Goal: Navigation & Orientation: Find specific page/section

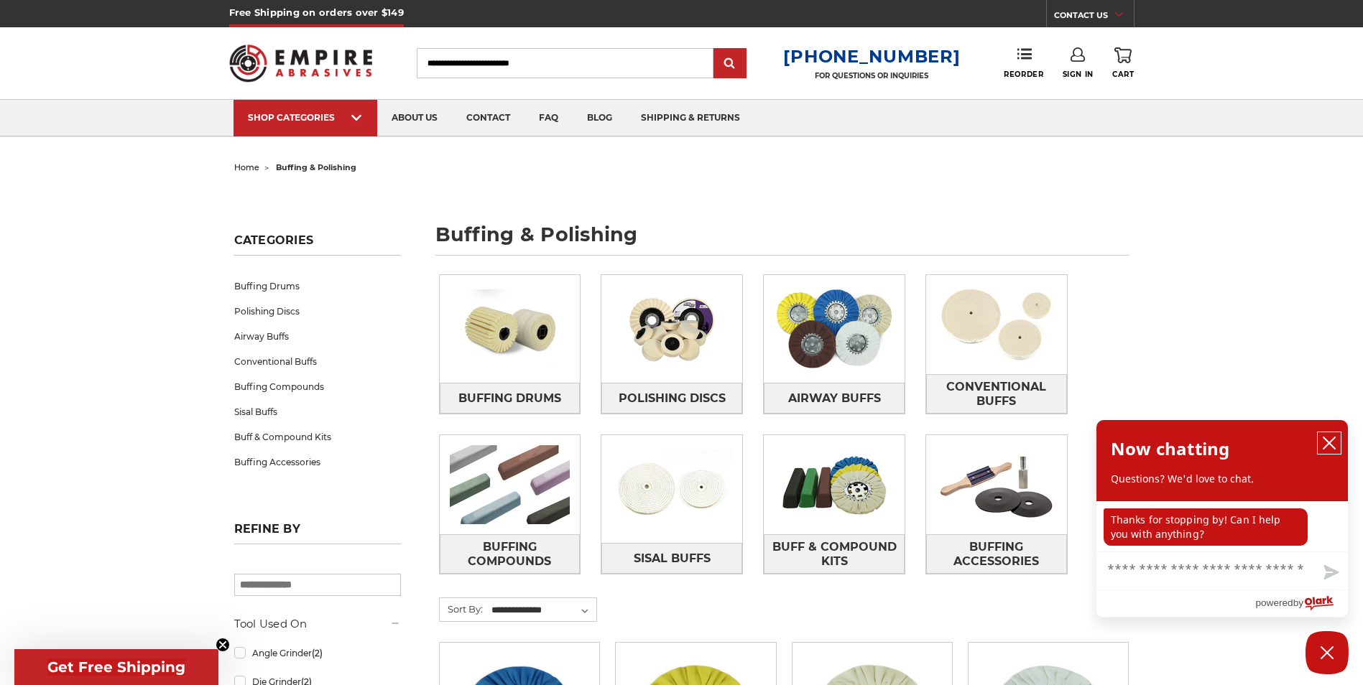
click at [1333, 443] on icon "close chatbox" at bounding box center [1329, 443] width 14 height 14
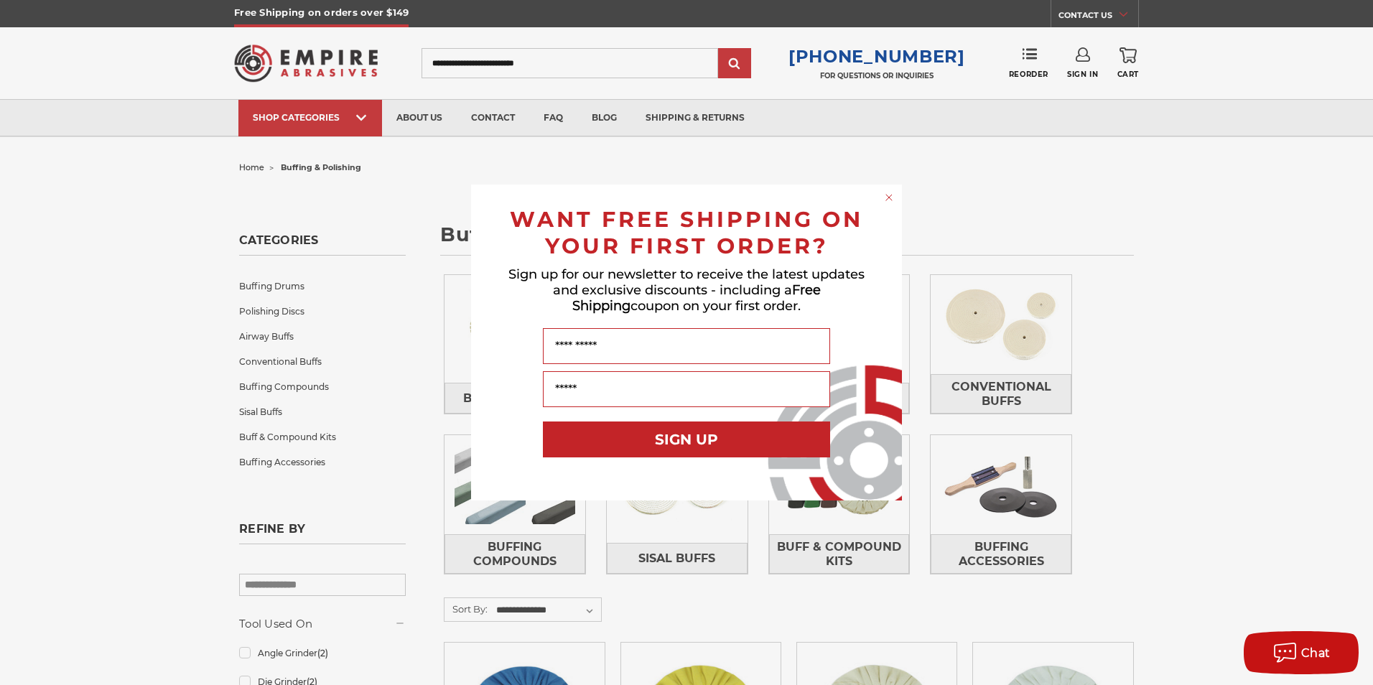
click at [893, 195] on circle "Close dialog" at bounding box center [890, 198] width 14 height 14
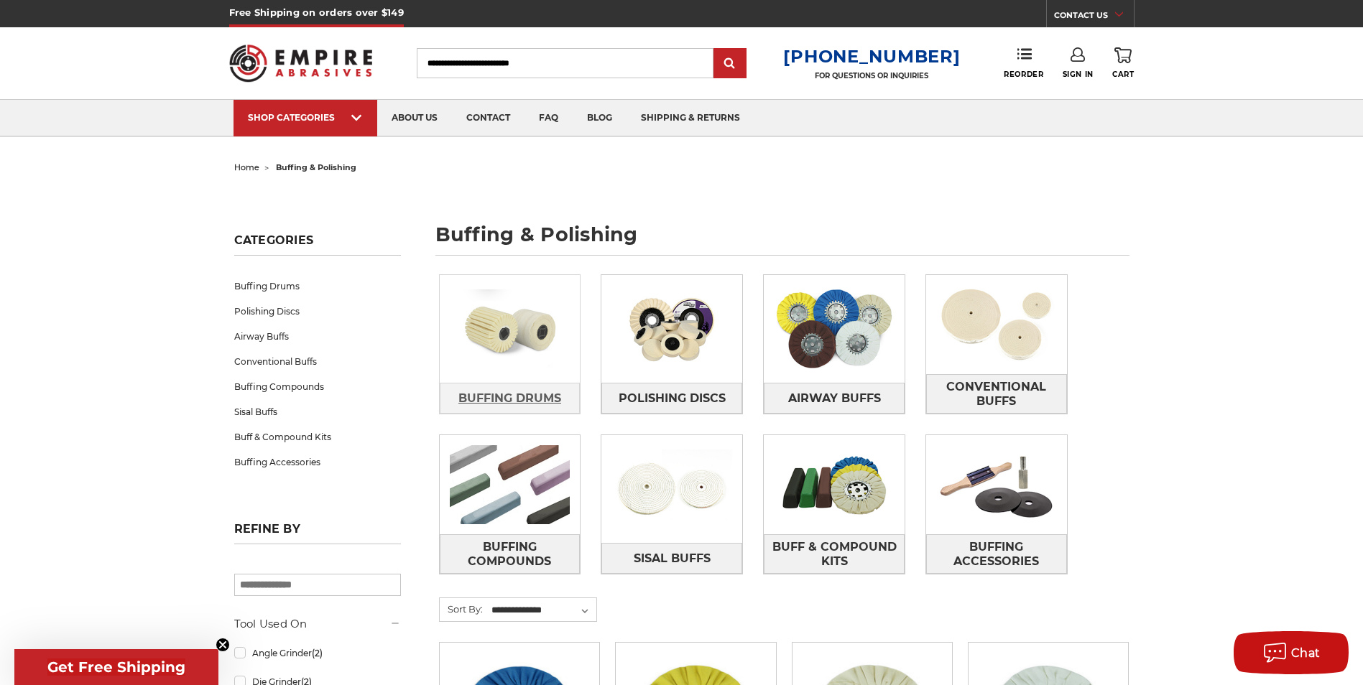
click at [524, 395] on span "Buffing Drums" at bounding box center [509, 398] width 103 height 24
click at [861, 546] on span "Buff & Compound Kits" at bounding box center [833, 554] width 139 height 39
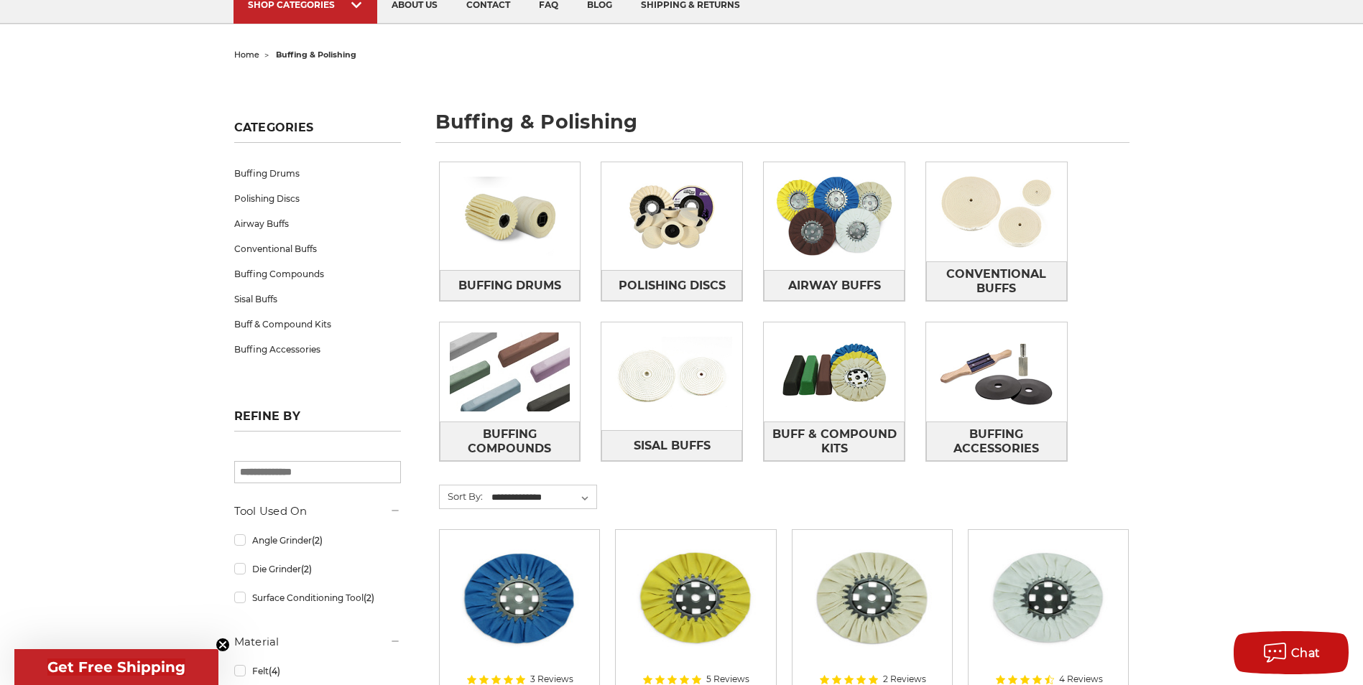
scroll to position [144, 0]
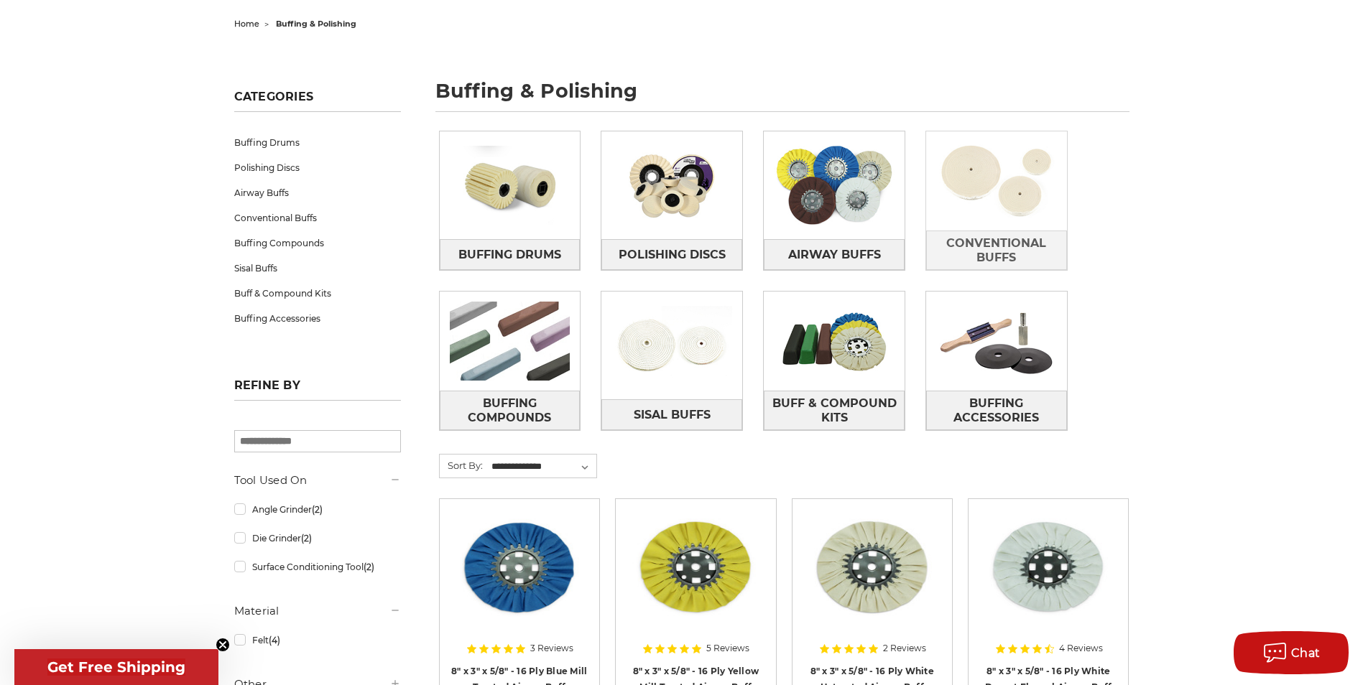
click at [988, 222] on img at bounding box center [996, 180] width 141 height 99
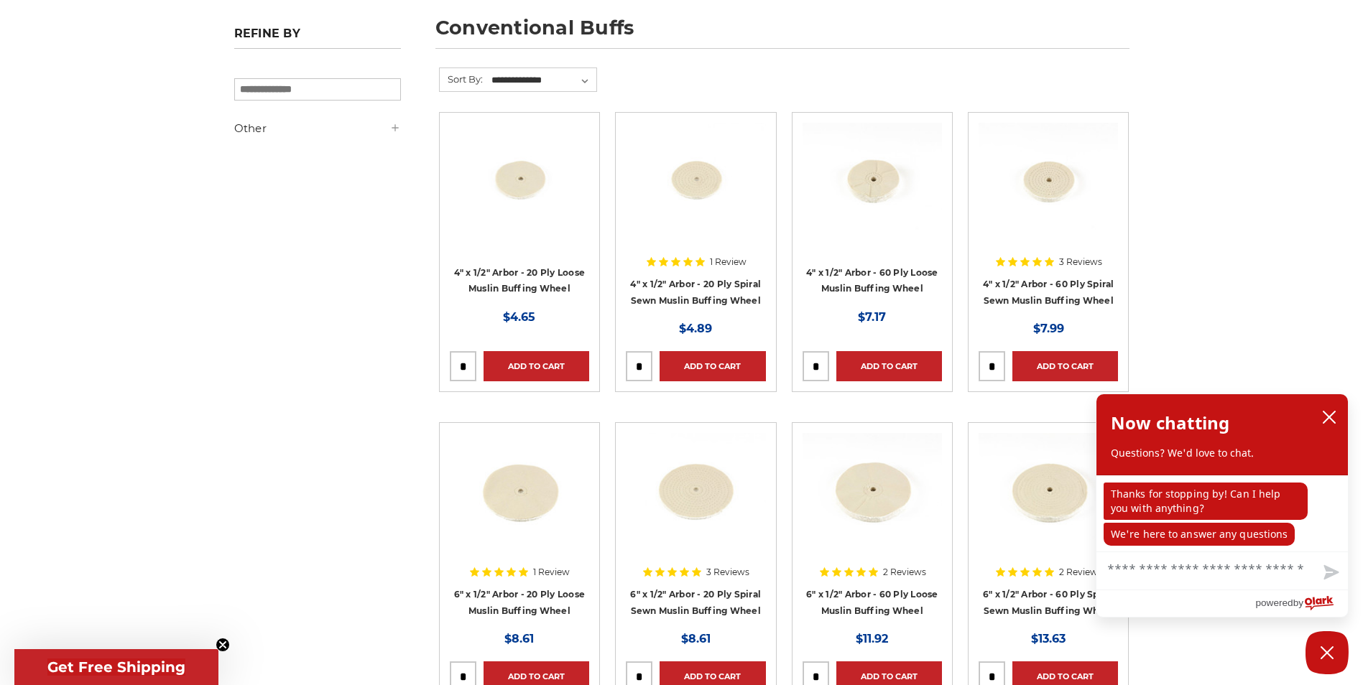
scroll to position [216, 0]
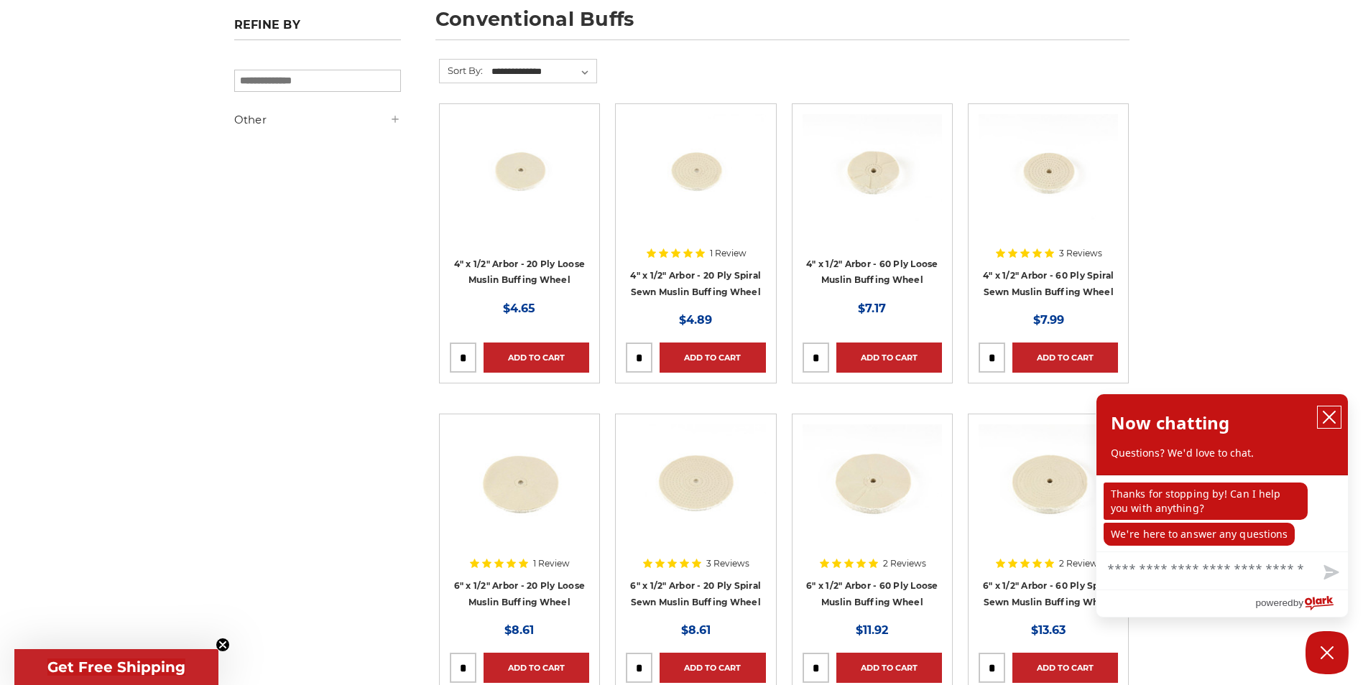
click at [1326, 417] on icon "close chatbox" at bounding box center [1328, 417] width 11 height 11
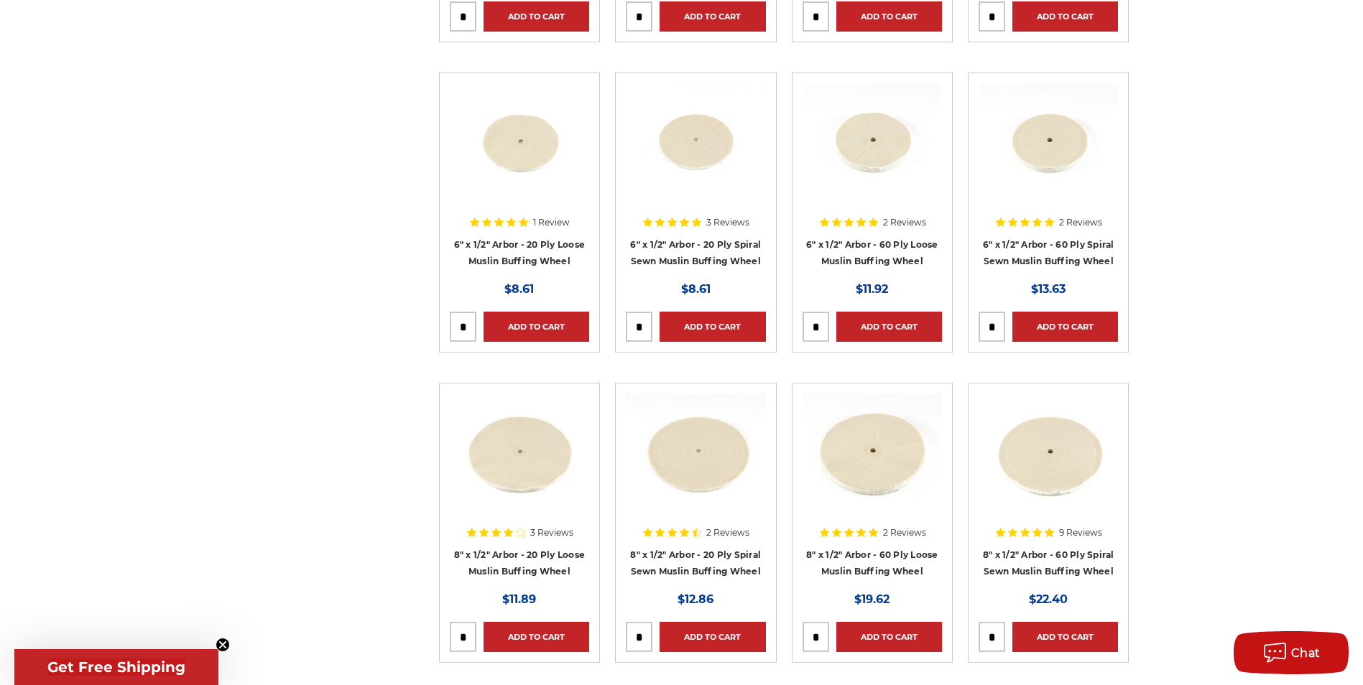
scroll to position [575, 0]
